Goal: Complete application form

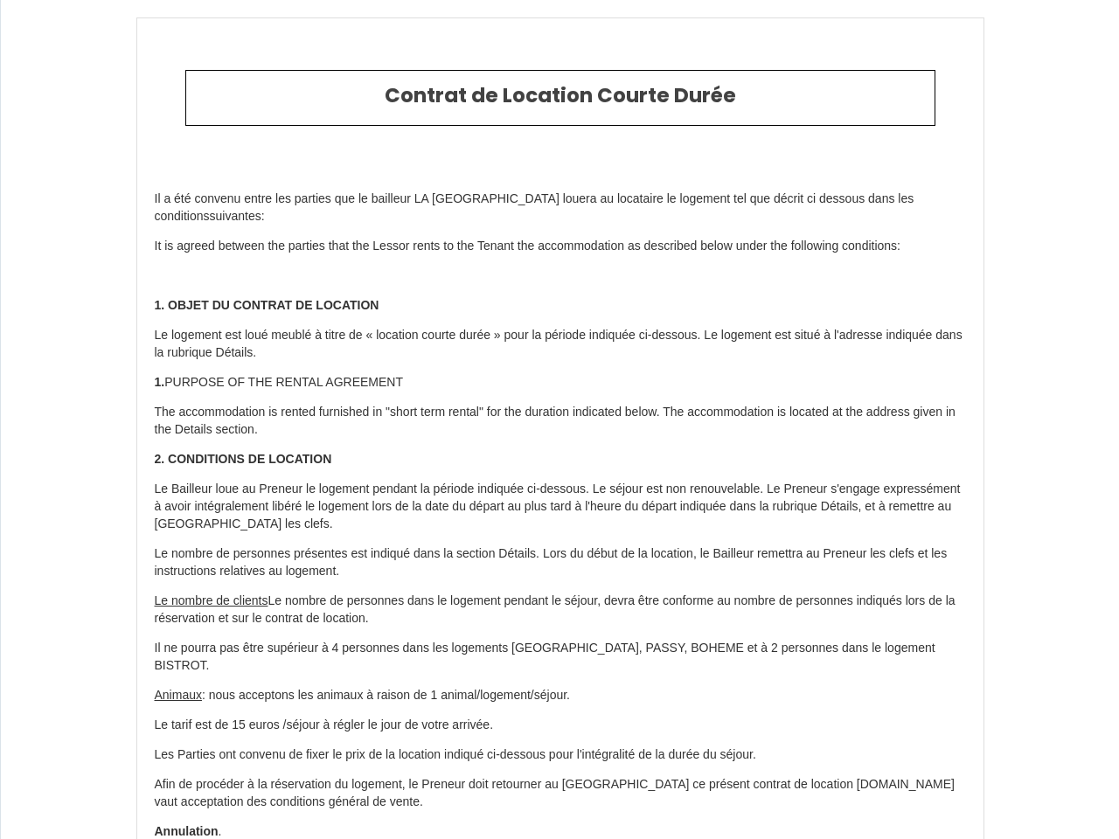
type input "6713335"
type input "« [GEOGRAPHIC_DATA] » duplex design calme jardin vue sur [GEOGRAPHIC_DATA]"
type input "[STREET_ADDRESS]"
type input "95390"
type input "Saint-Prix"
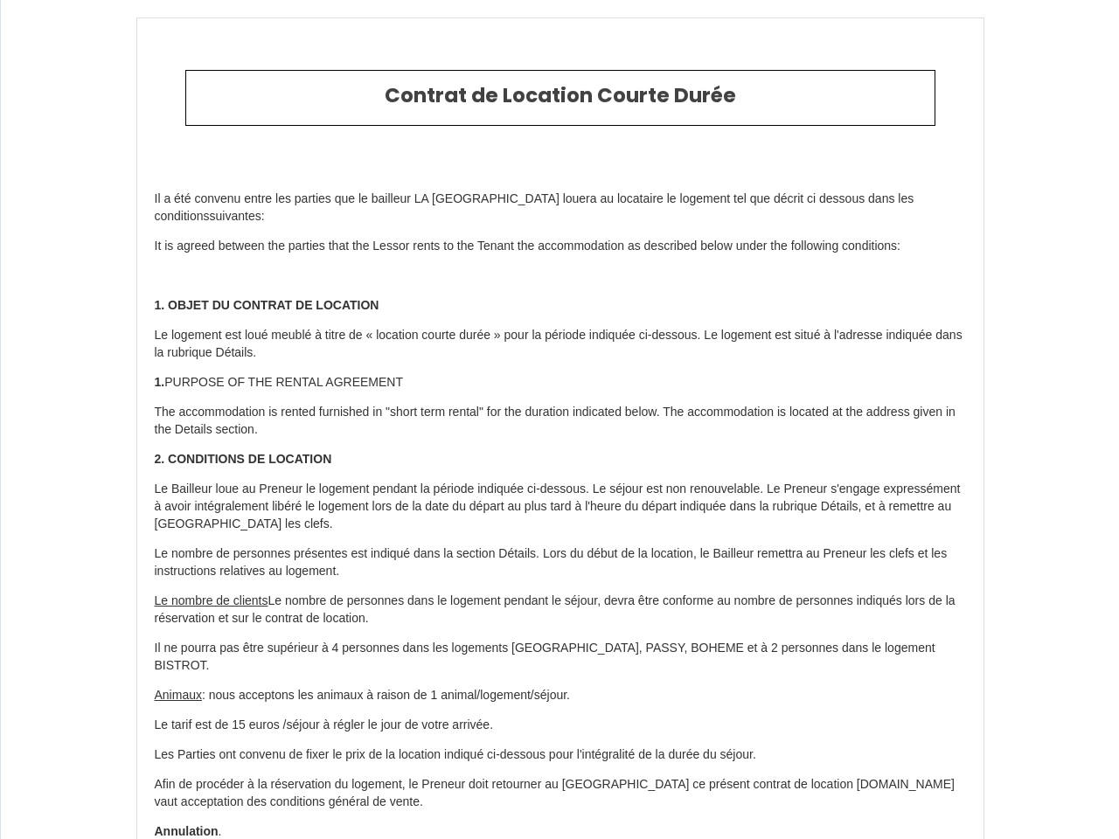
type input "[GEOGRAPHIC_DATA]"
type input "[DATE]"
type input "2"
type input "0"
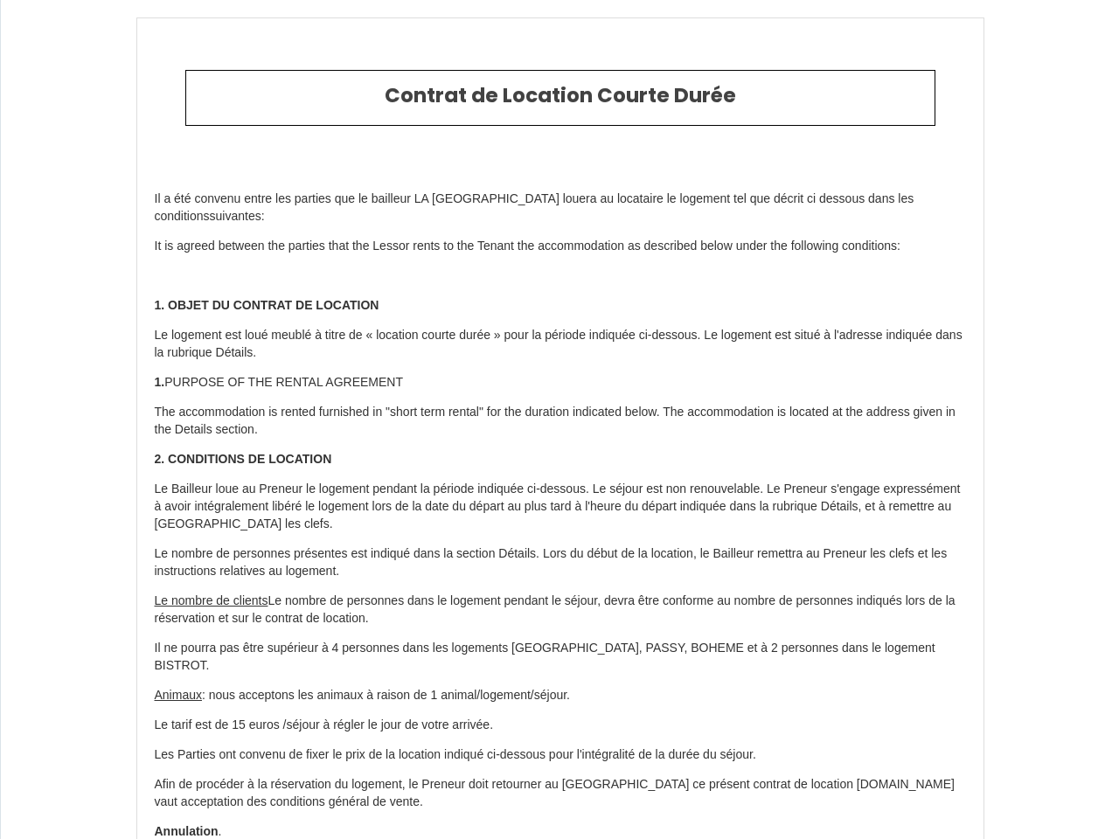
type input "300"
type input "168.56"
type input "[PERSON_NAME]"
type input "Ravigneaux"
type input "[GEOGRAPHIC_DATA]"
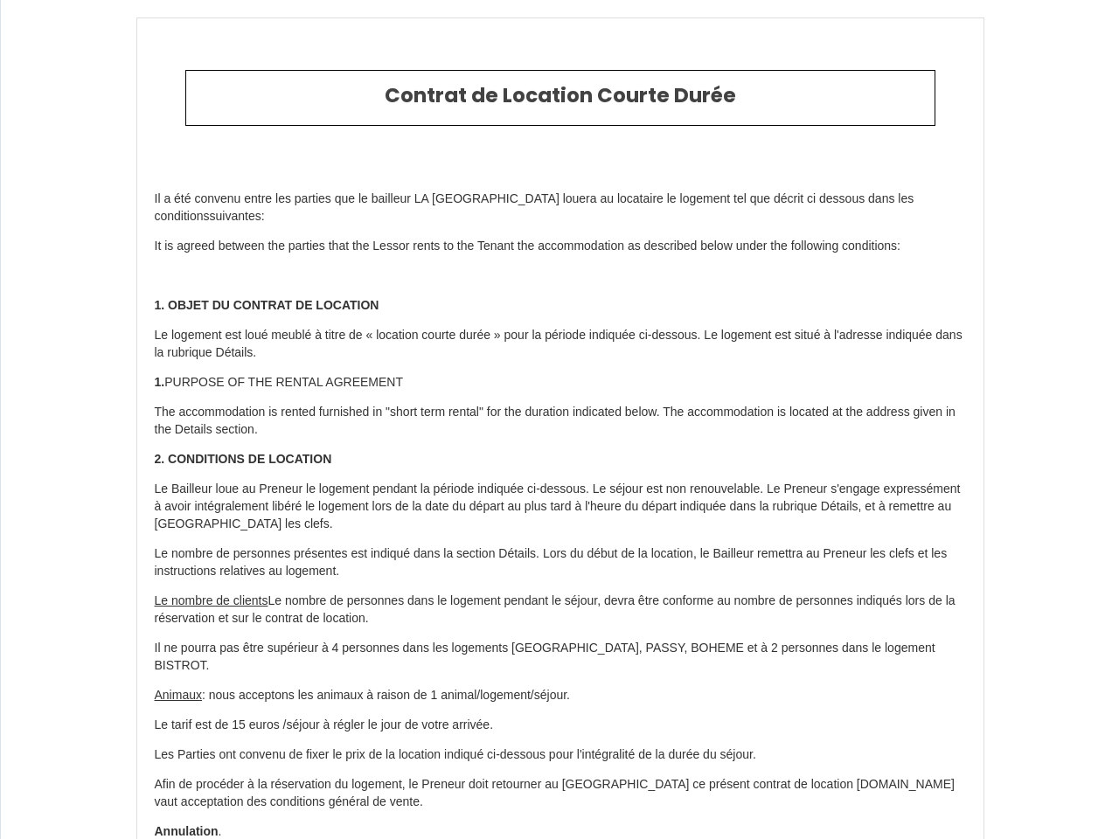
type input "[EMAIL_ADDRESS][PERSON_NAME][DOMAIN_NAME]"
type input "VANDERTOORN"
type input "[PERSON_NAME]"
type input "3811 [GEOGRAPHIC_DATA]"
type input "[GEOGRAPHIC_DATA]"
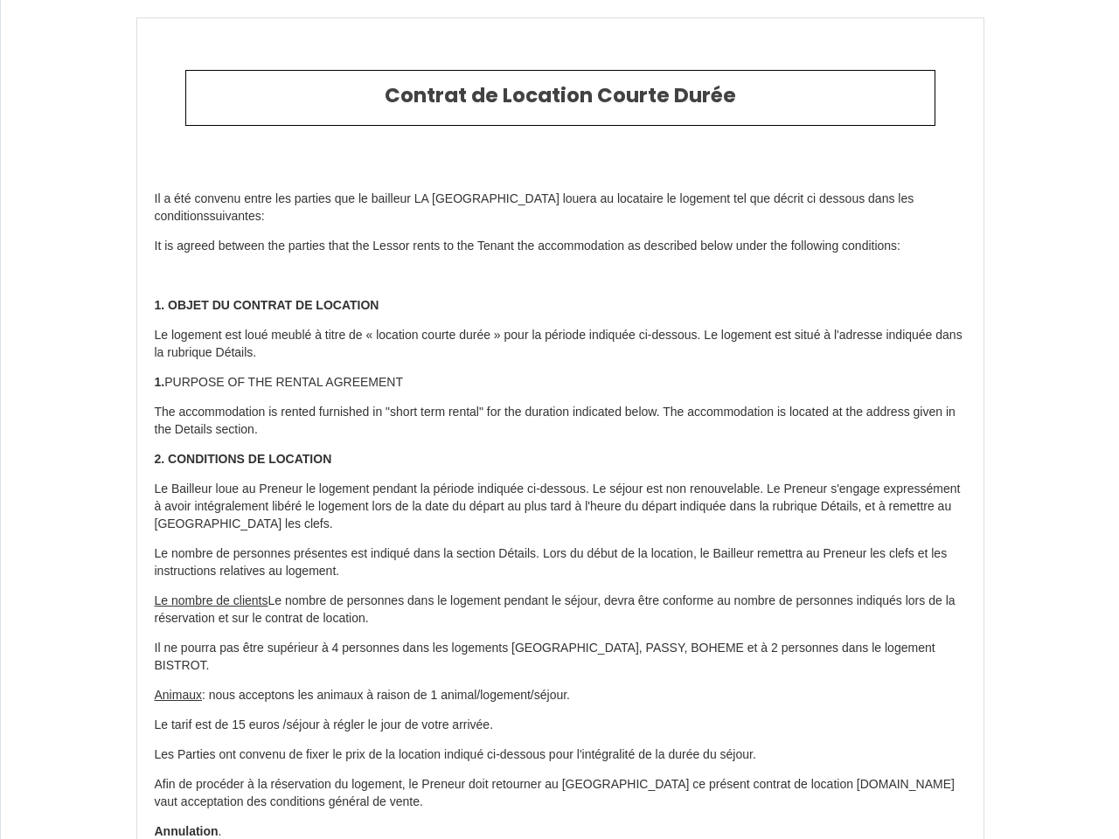
select select "NL"
type input "[PERSON_NAME][EMAIL_ADDRESS][DOMAIN_NAME]"
type input "[PHONE_NUMBER]"
